Goal: Transaction & Acquisition: Purchase product/service

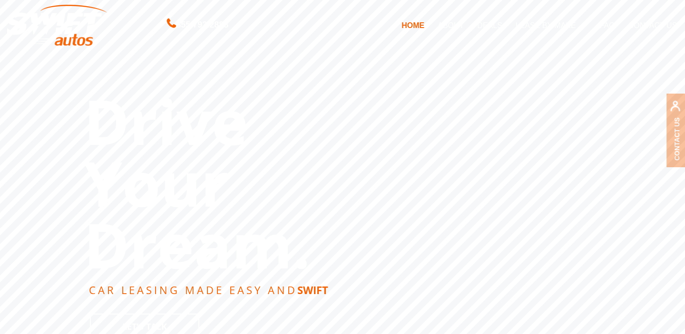
click at [452, 25] on link "ABOUT" at bounding box center [450, 25] width 39 height 20
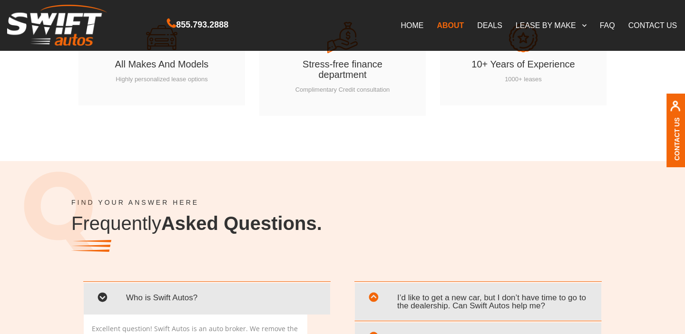
scroll to position [1622, 0]
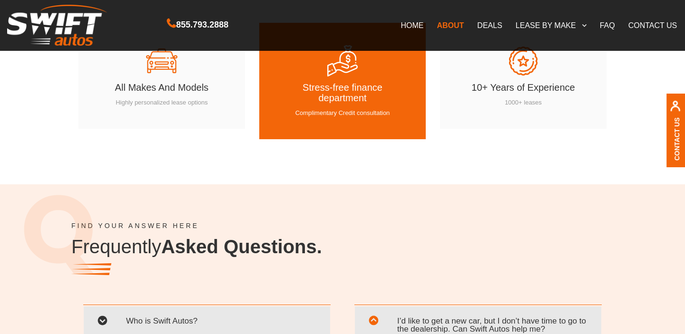
click at [325, 103] on h4 "Stress-free finance department" at bounding box center [342, 95] width 109 height 27
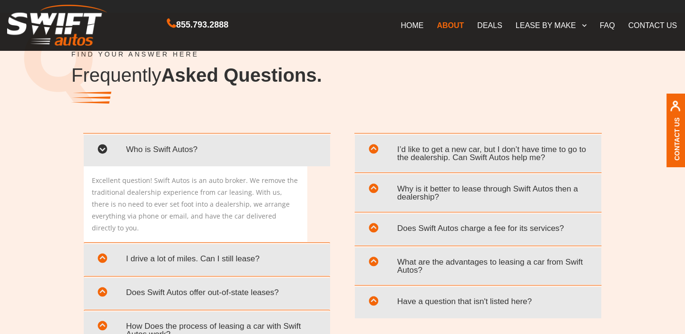
scroll to position [1826, 0]
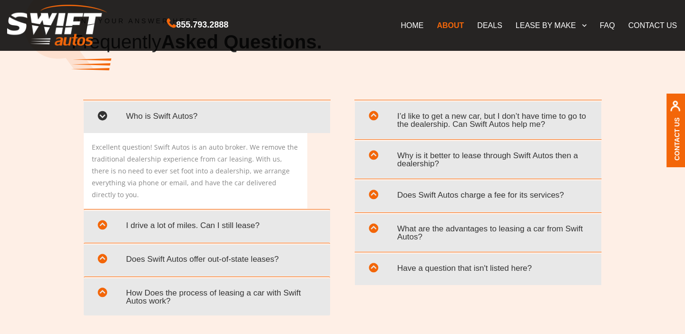
click at [441, 150] on span "Why is it better to lease through Swift Autos then a dealership?" at bounding box center [478, 160] width 232 height 28
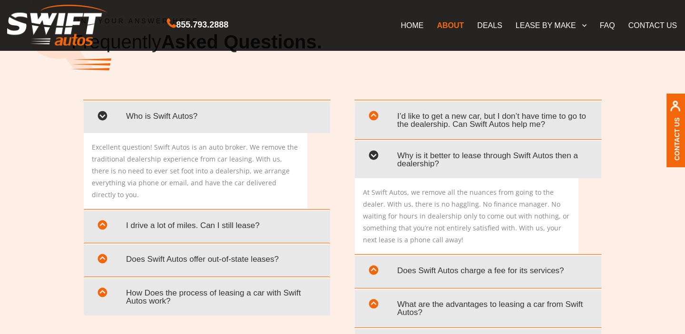
click at [430, 159] on span "Why is it better to lease through Swift Autos then a dealership?" at bounding box center [478, 160] width 232 height 28
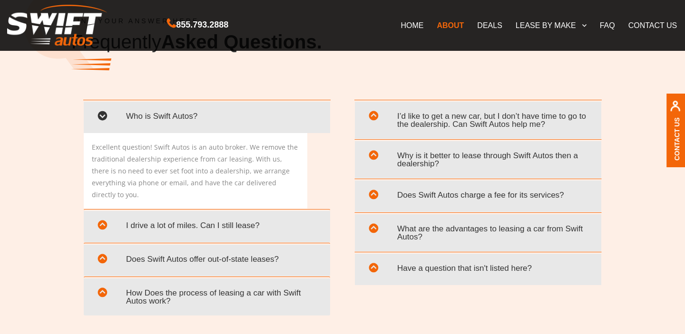
click at [425, 196] on span "Does Swift Autos charge a fee for its services?" at bounding box center [478, 194] width 232 height 19
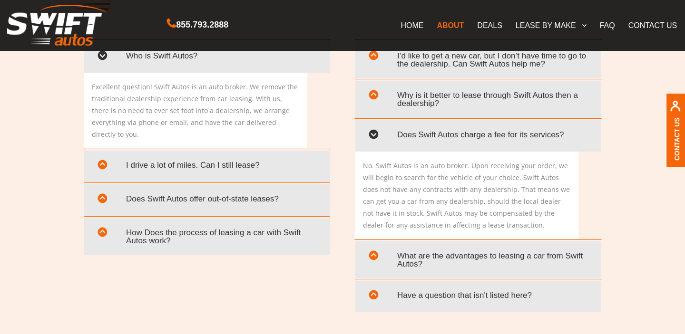
scroll to position [1892, 0]
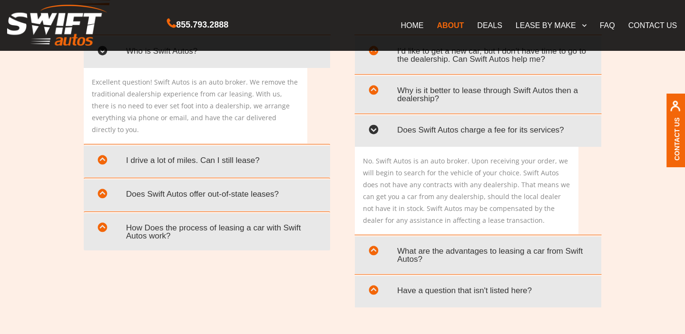
click at [438, 255] on span "What are the advantages to leasing a car from Swift Autos?" at bounding box center [478, 255] width 232 height 28
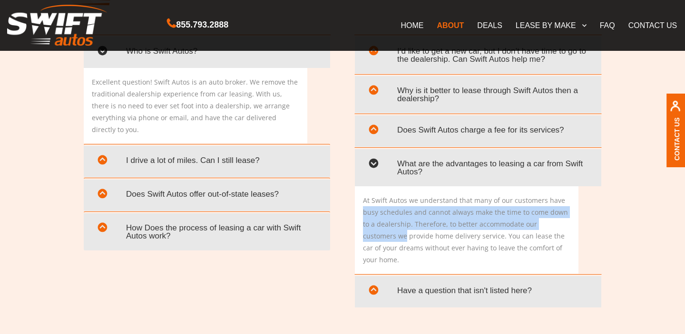
drag, startPoint x: 363, startPoint y: 211, endPoint x: 579, endPoint y: 221, distance: 216.5
click at [579, 221] on div "At Swift Autos we understand that many of our customers have busy schedules and…" at bounding box center [478, 229] width 246 height 87
click at [570, 228] on div "At Swift Autos we understand that many of our customers have busy schedules and…" at bounding box center [466, 229] width 223 height 87
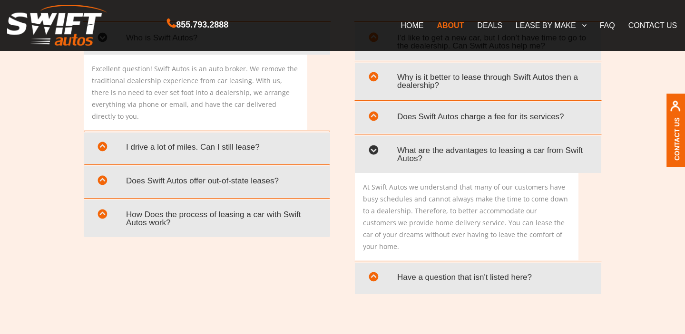
scroll to position [1905, 0]
click at [435, 267] on span "Have a question that isn't listed here?" at bounding box center [478, 276] width 232 height 19
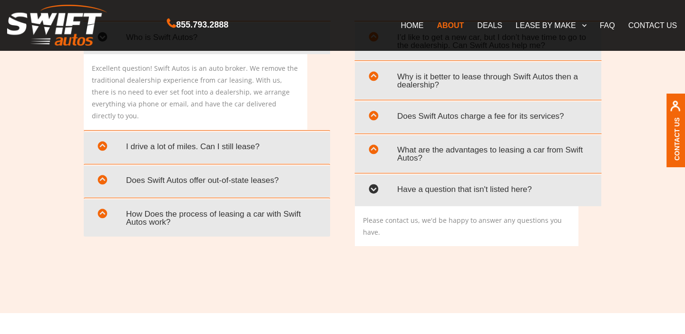
click at [185, 206] on span "How Does the process of leasing a car with Swift Autos work?" at bounding box center [207, 218] width 232 height 28
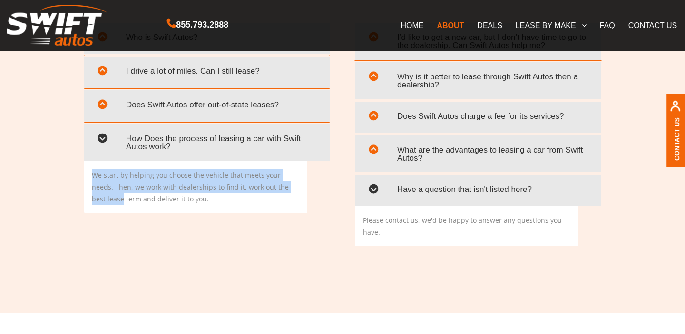
drag, startPoint x: 130, startPoint y: 169, endPoint x: 300, endPoint y: 185, distance: 170.5
click at [300, 185] on div "We start by helping you choose the vehicle that meets your needs. Then, we work…" at bounding box center [195, 187] width 223 height 52
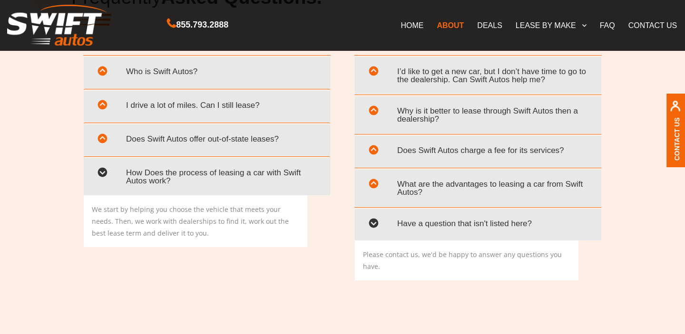
scroll to position [1871, 0]
click at [226, 143] on span "Does Swift Autos offer out-of-state leases?" at bounding box center [207, 139] width 232 height 19
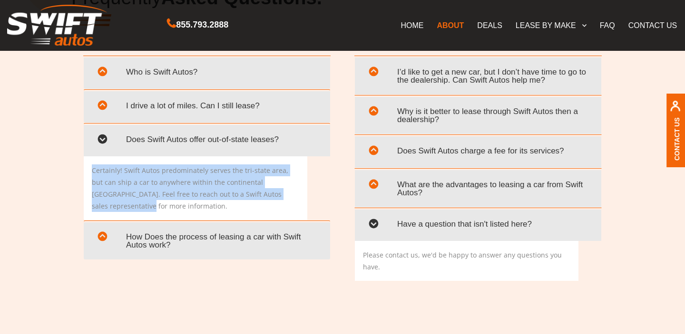
drag, startPoint x: 89, startPoint y: 168, endPoint x: 299, endPoint y: 192, distance: 211.5
click at [299, 192] on div "Certainly! Swift Autos predominately serves the tri-state area, but can ship a …" at bounding box center [195, 188] width 223 height 64
click at [299, 191] on div "Certainly! Swift Autos predominately serves the tri-state area, but can ship a …" at bounding box center [195, 188] width 223 height 64
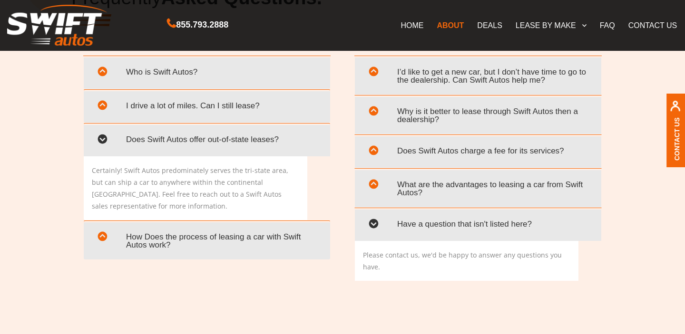
click at [205, 98] on span "I drive a lot of miles. Can I still lease?" at bounding box center [207, 105] width 232 height 19
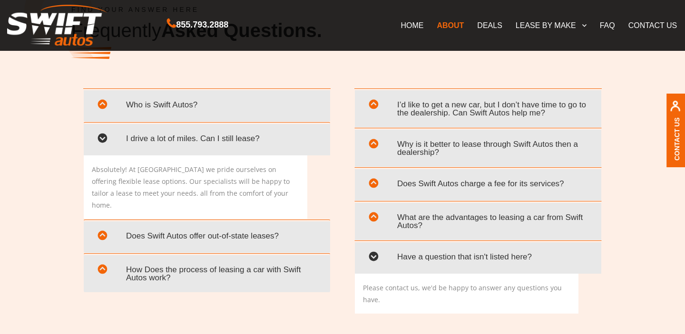
scroll to position [1835, 0]
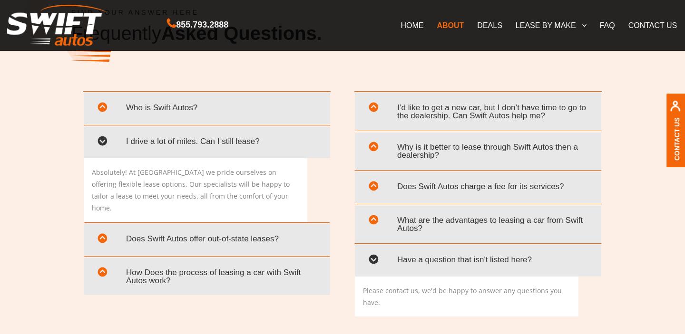
click at [143, 118] on link "Who is Swift Autos?" at bounding box center [207, 109] width 232 height 22
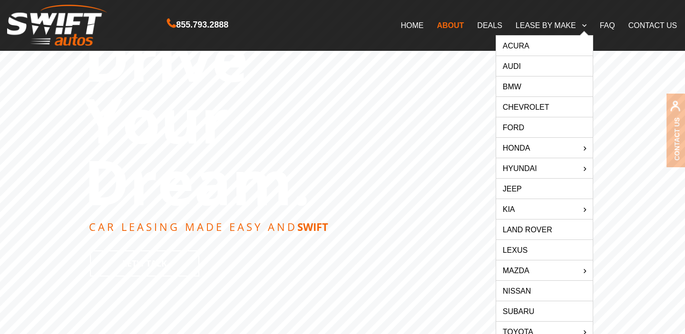
scroll to position [63, 0]
click at [634, 290] on link "Mazda CX-5" at bounding box center [640, 291] width 97 height 20
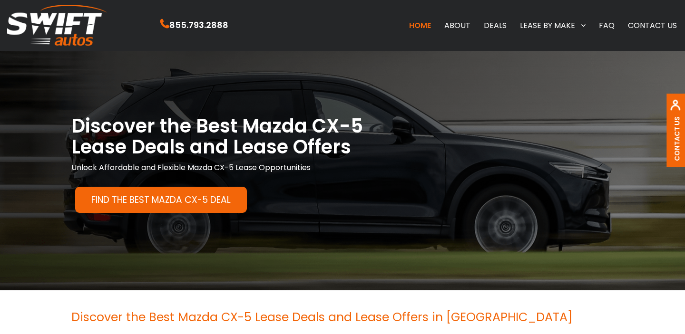
click at [170, 199] on link "Find the Best Mazda CX-5 Deal" at bounding box center [161, 200] width 172 height 26
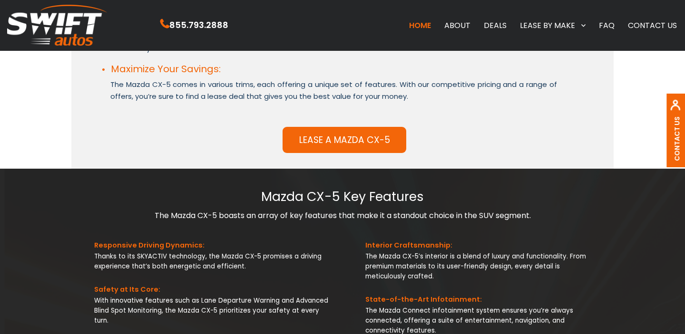
scroll to position [270, 0]
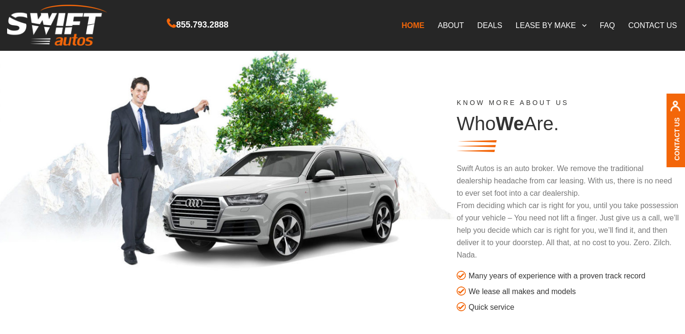
scroll to position [478, 0]
